Goal: Task Accomplishment & Management: Manage account settings

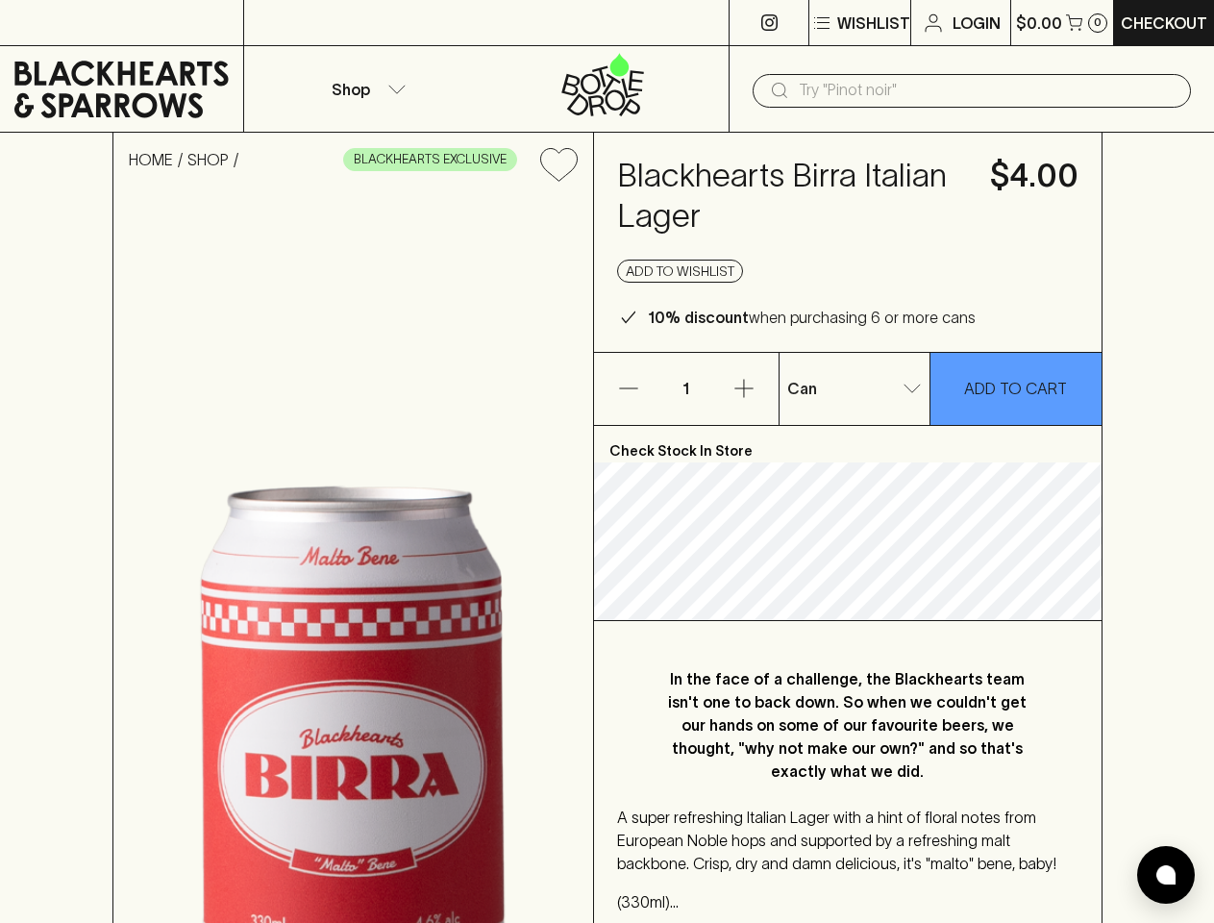
click at [859, 23] on p "Wishlist" at bounding box center [873, 23] width 73 height 23
click at [365, 88] on div at bounding box center [607, 461] width 1214 height 923
click at [972, 90] on input "text" at bounding box center [987, 90] width 377 height 31
click at [559, 164] on icon "Add to wishlist" at bounding box center [558, 164] width 37 height 33
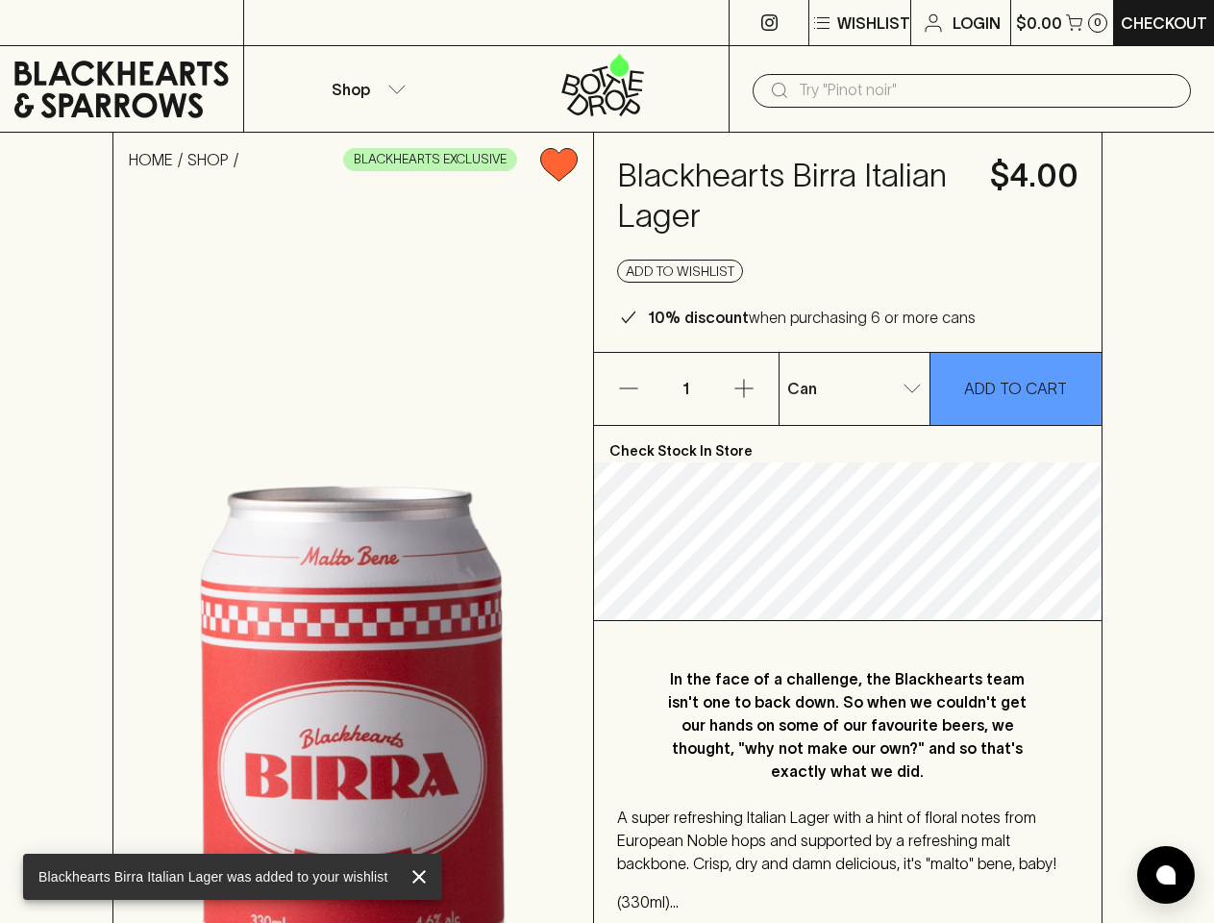
click at [681, 271] on button "Add to wishlist" at bounding box center [680, 271] width 126 height 23
click at [629, 388] on icon "button" at bounding box center [628, 388] width 18 height 1
click at [744, 388] on icon "button" at bounding box center [744, 389] width 18 height 18
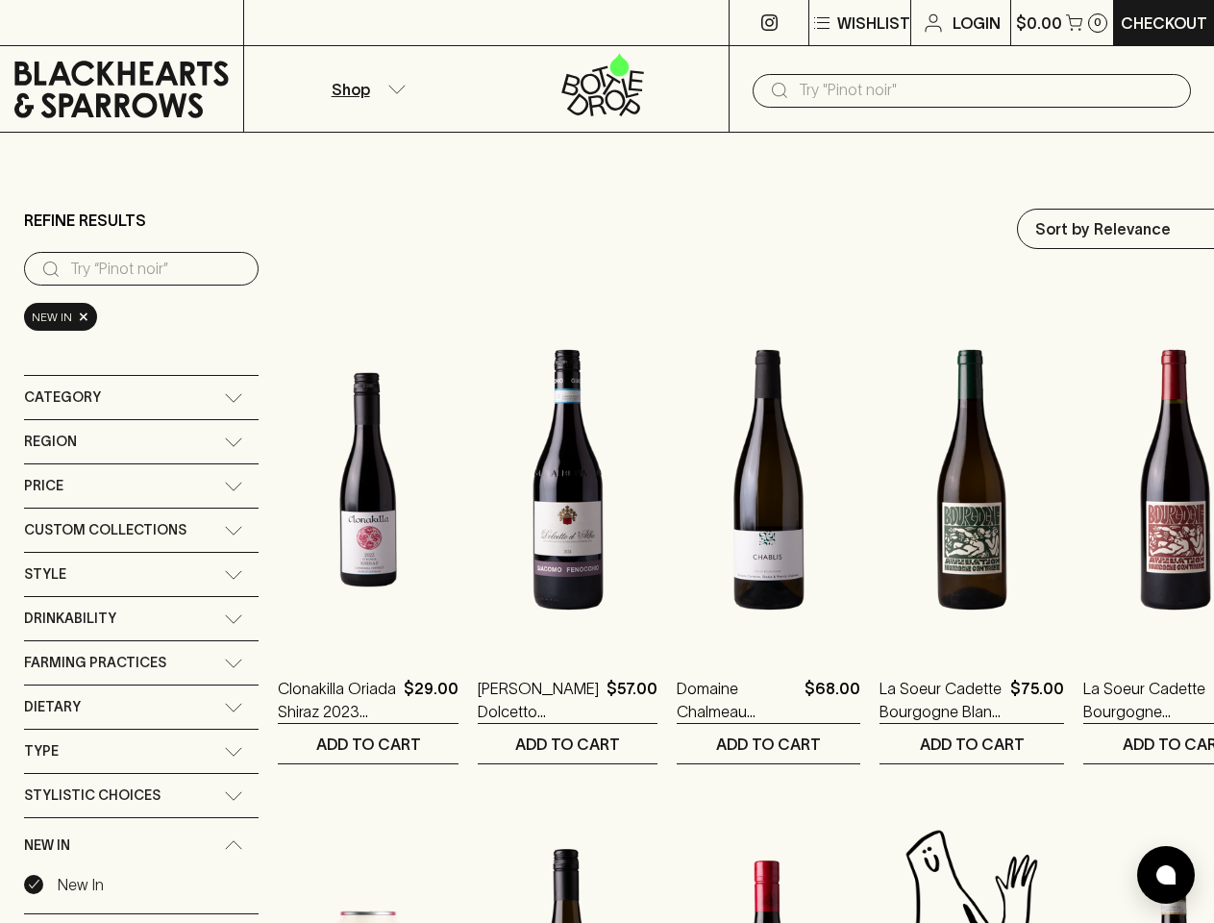
click at [859, 23] on p "Wishlist" at bounding box center [873, 23] width 73 height 23
click at [365, 88] on div at bounding box center [607, 461] width 1214 height 923
click at [972, 90] on input "text" at bounding box center [987, 90] width 377 height 31
click at [141, 268] on input "search" at bounding box center [156, 269] width 173 height 31
